Goal: Information Seeking & Learning: Learn about a topic

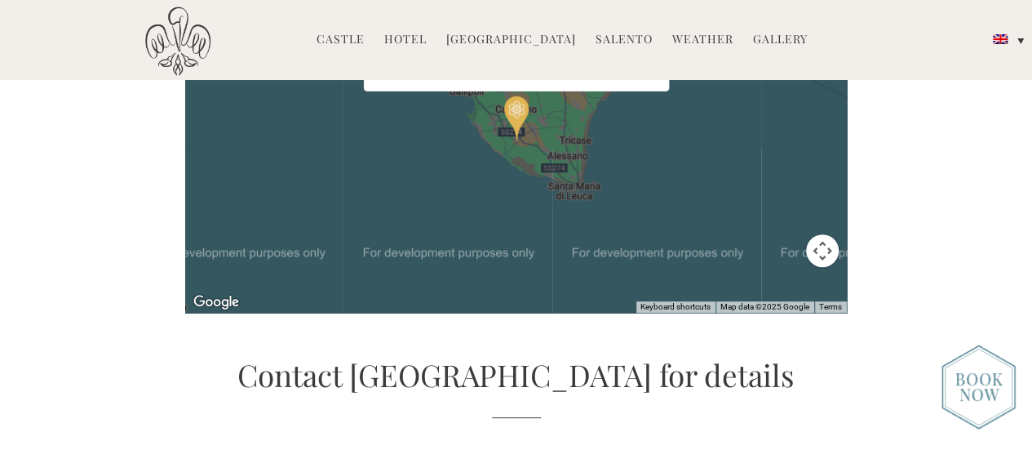
scroll to position [3755, 0]
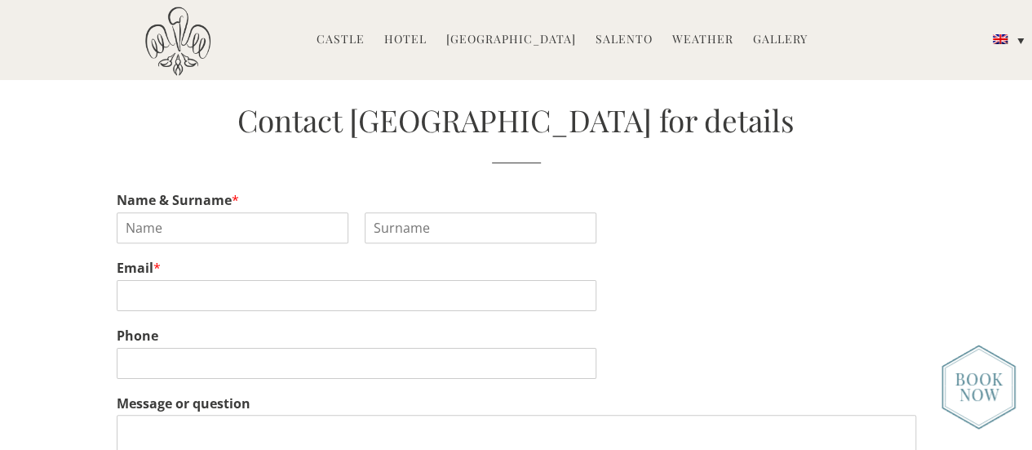
click at [339, 36] on link "Castle" at bounding box center [341, 40] width 48 height 19
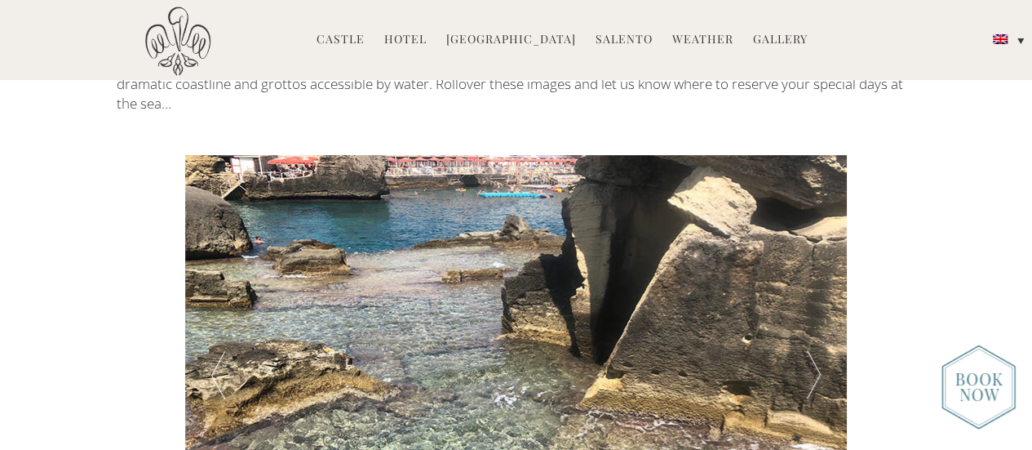
scroll to position [2958, 0]
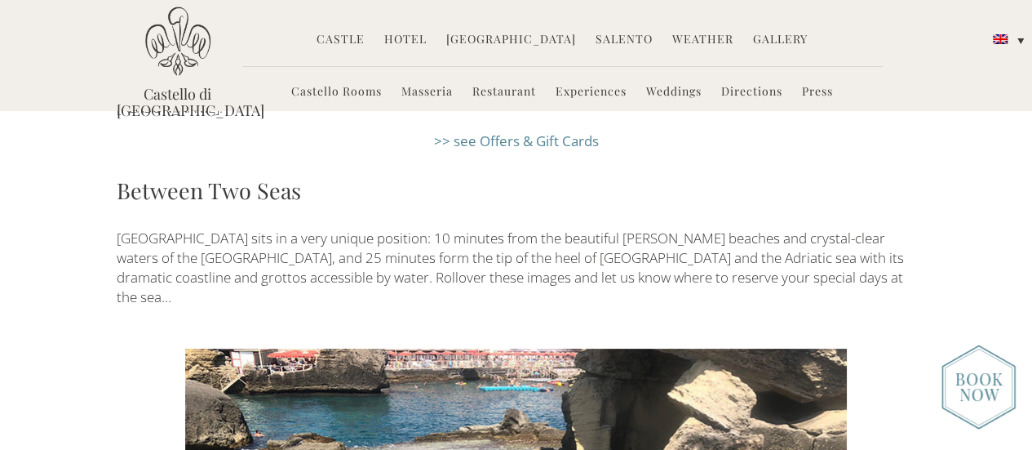
click at [474, 228] on p "[GEOGRAPHIC_DATA] sits in a very unique position: 10 minutes from the beautiful…" at bounding box center [517, 267] width 800 height 79
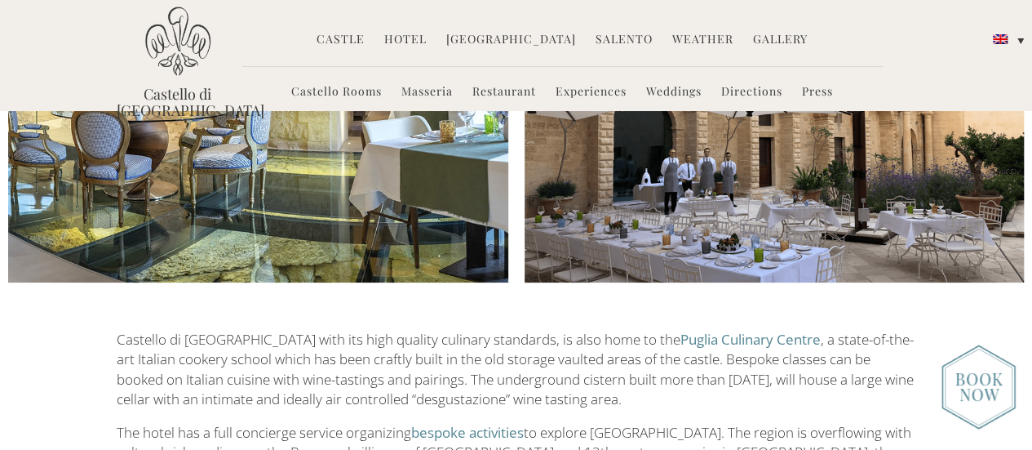
scroll to position [1652, 0]
